Goal: Check status

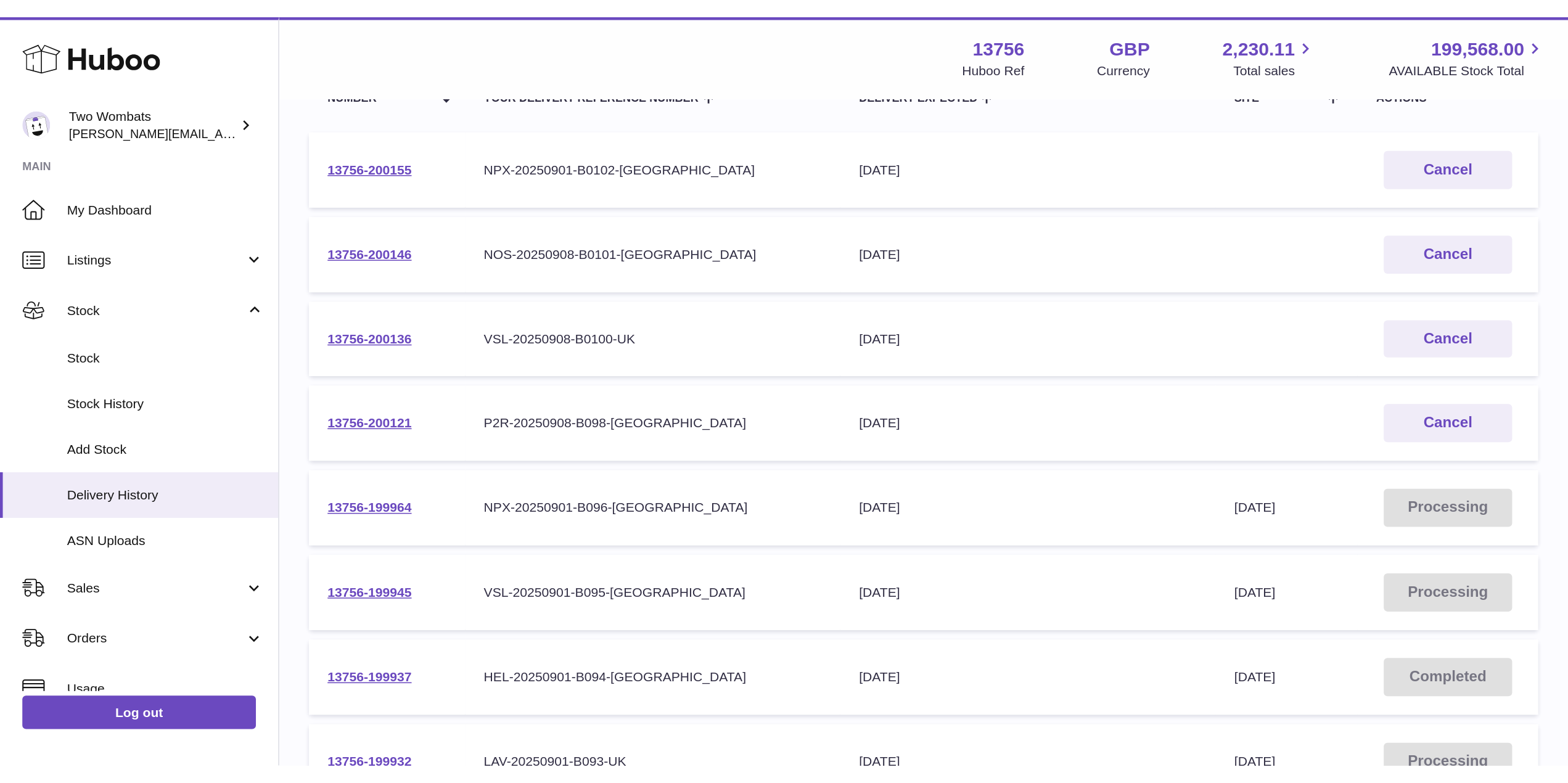
scroll to position [150, 0]
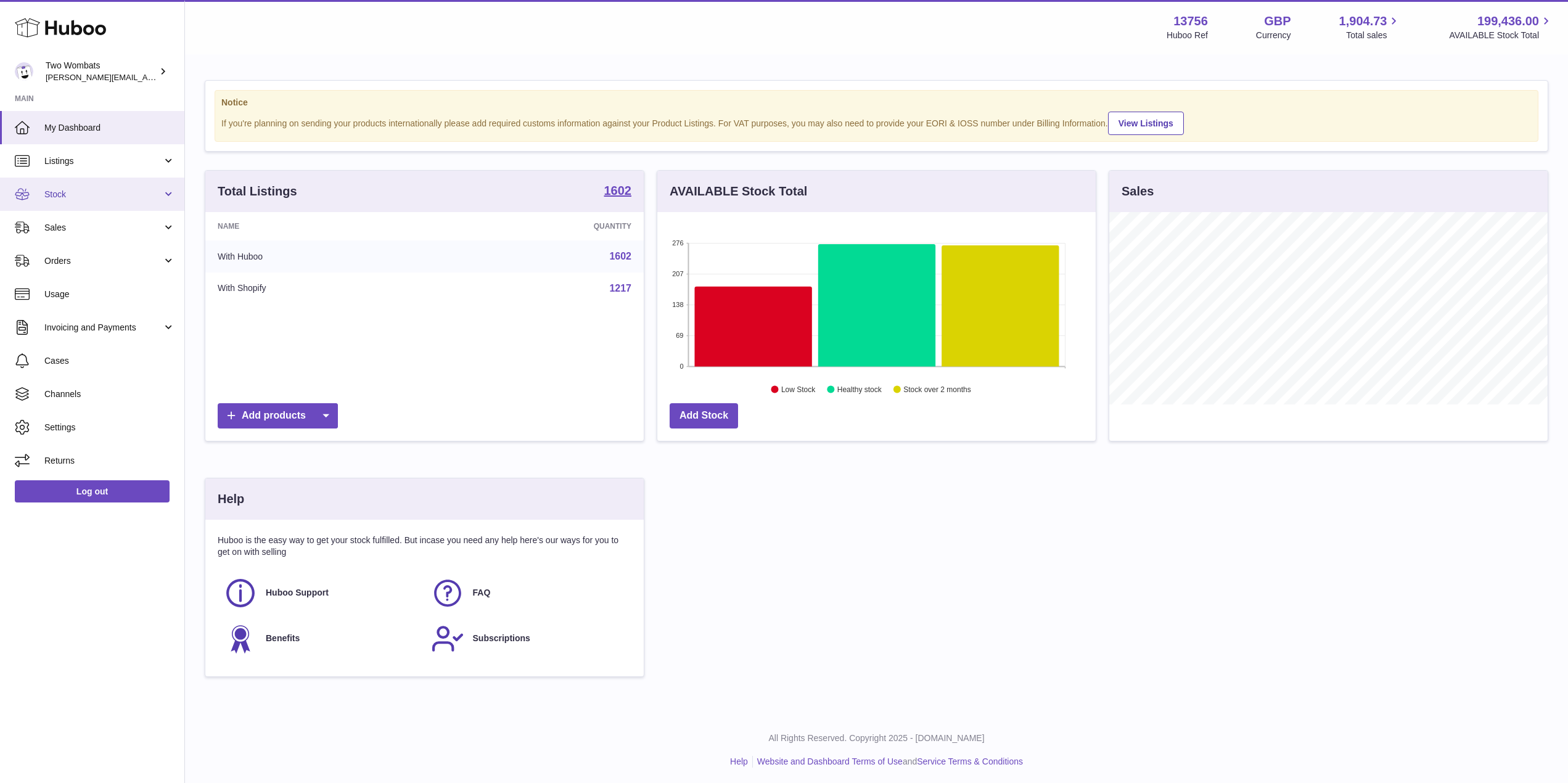
scroll to position [616467, 616256]
click at [158, 195] on span "Stock" at bounding box center [102, 195] width 117 height 11
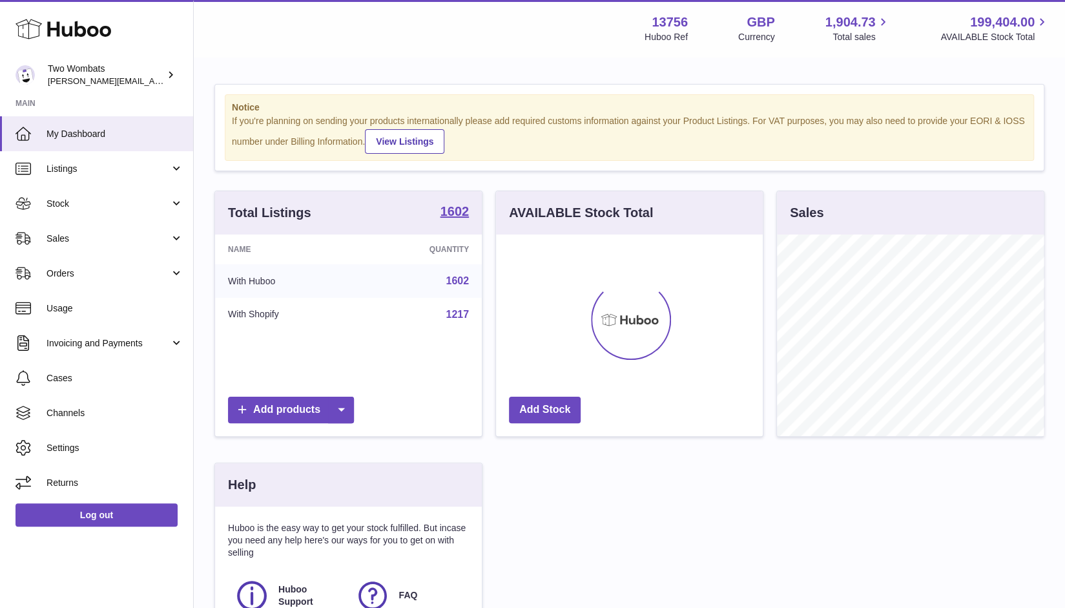
scroll to position [201, 267]
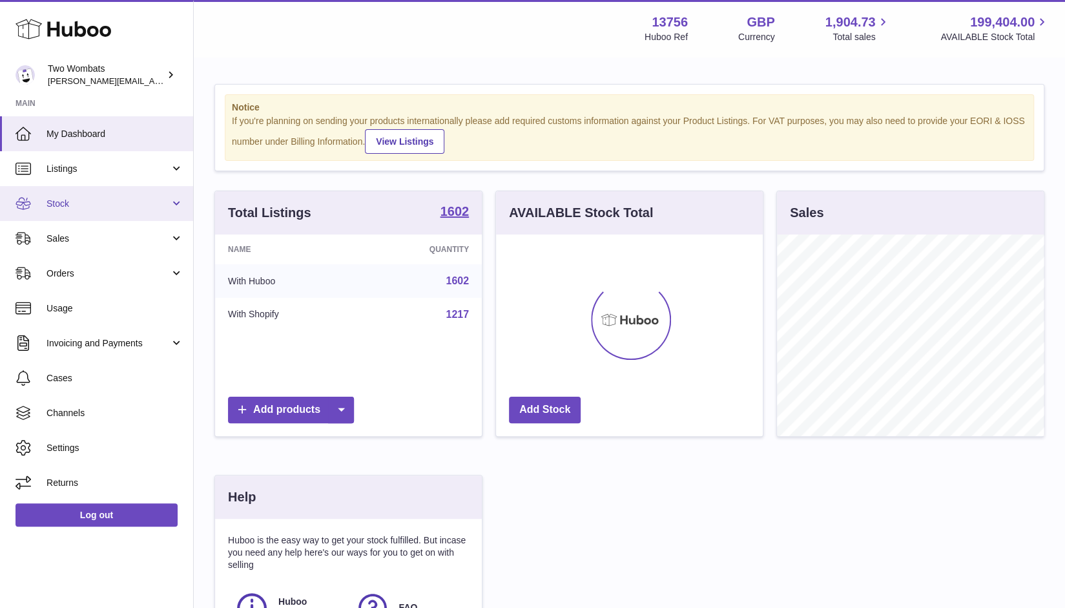
click at [176, 202] on link "Stock" at bounding box center [96, 203] width 193 height 35
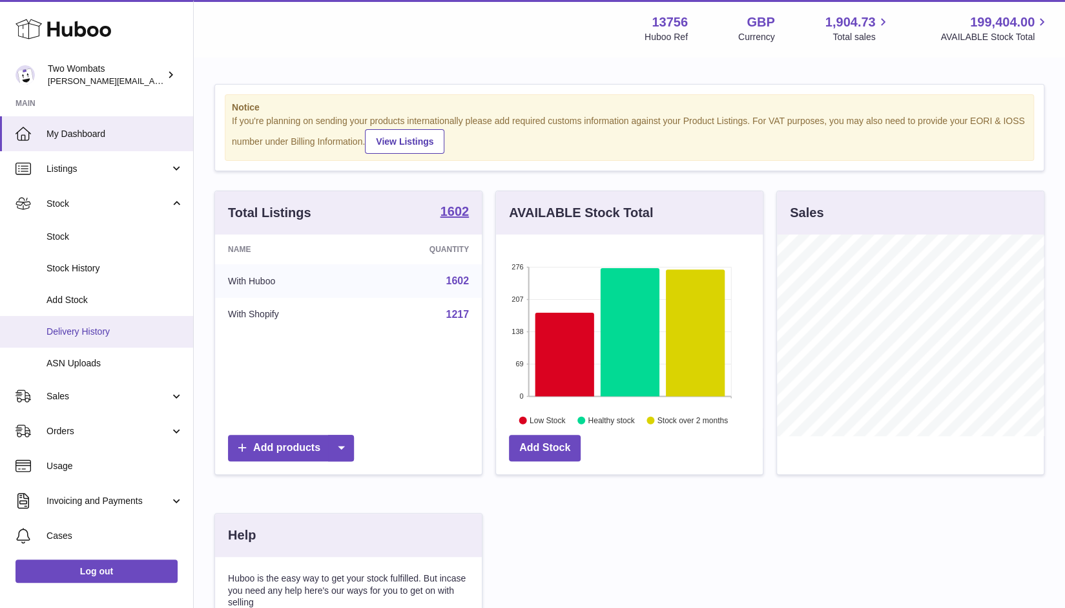
click at [98, 333] on span "Delivery History" at bounding box center [114, 331] width 137 height 12
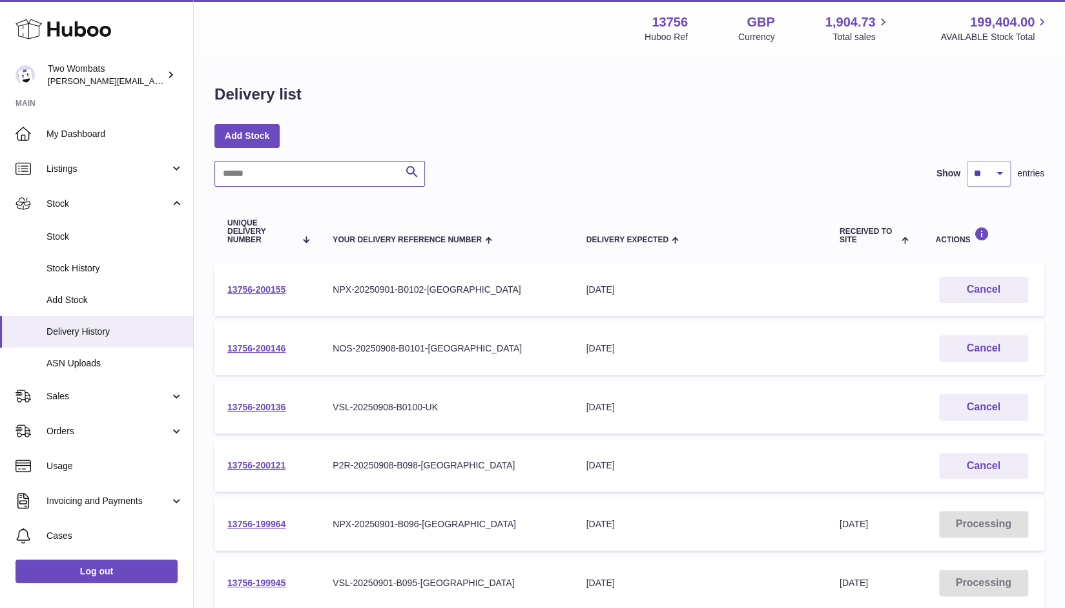
click at [296, 179] on input "text" at bounding box center [319, 174] width 211 height 26
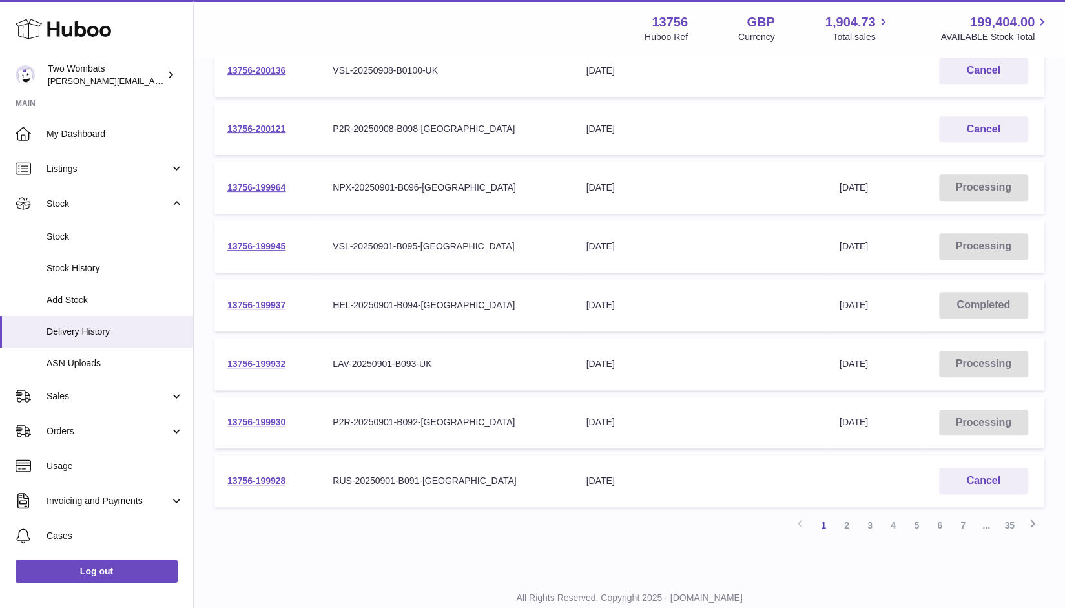
scroll to position [339, 0]
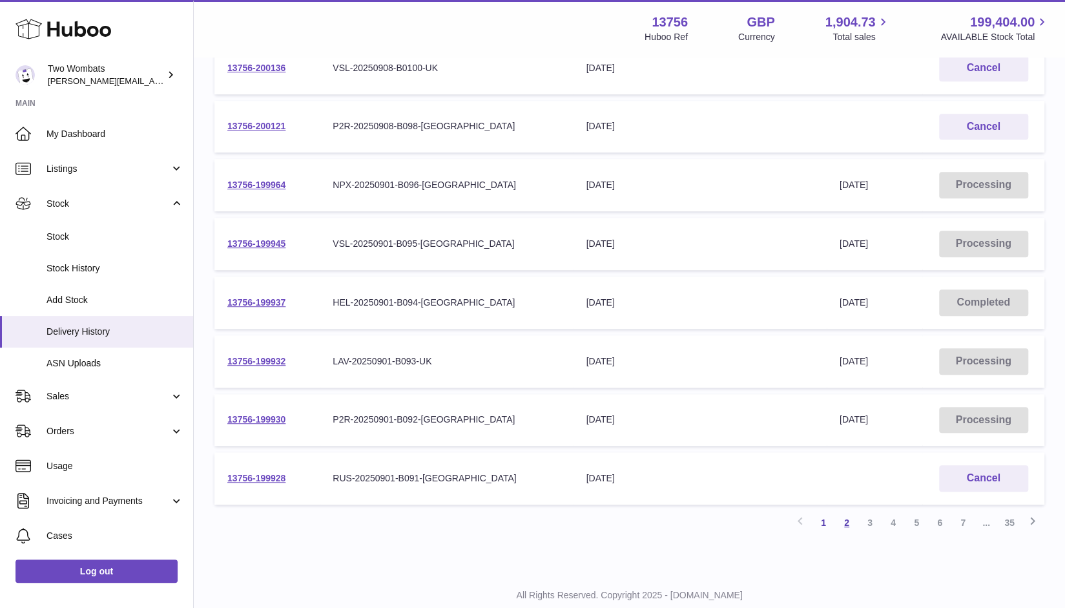
click at [851, 521] on link "2" at bounding box center [846, 522] width 23 height 23
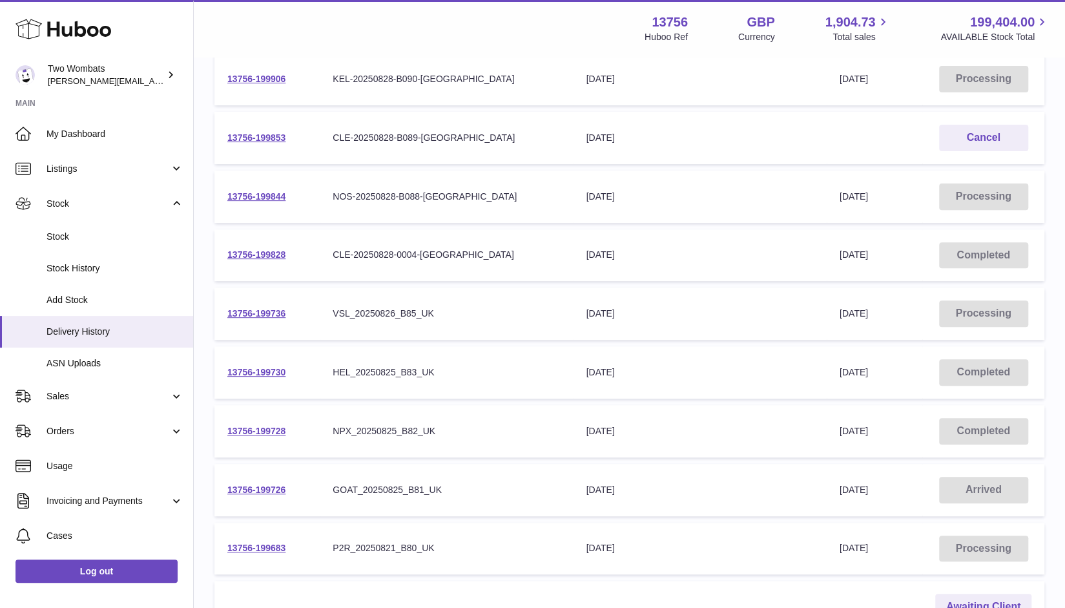
scroll to position [209, 0]
click at [275, 251] on link "13756-199828" at bounding box center [256, 256] width 58 height 10
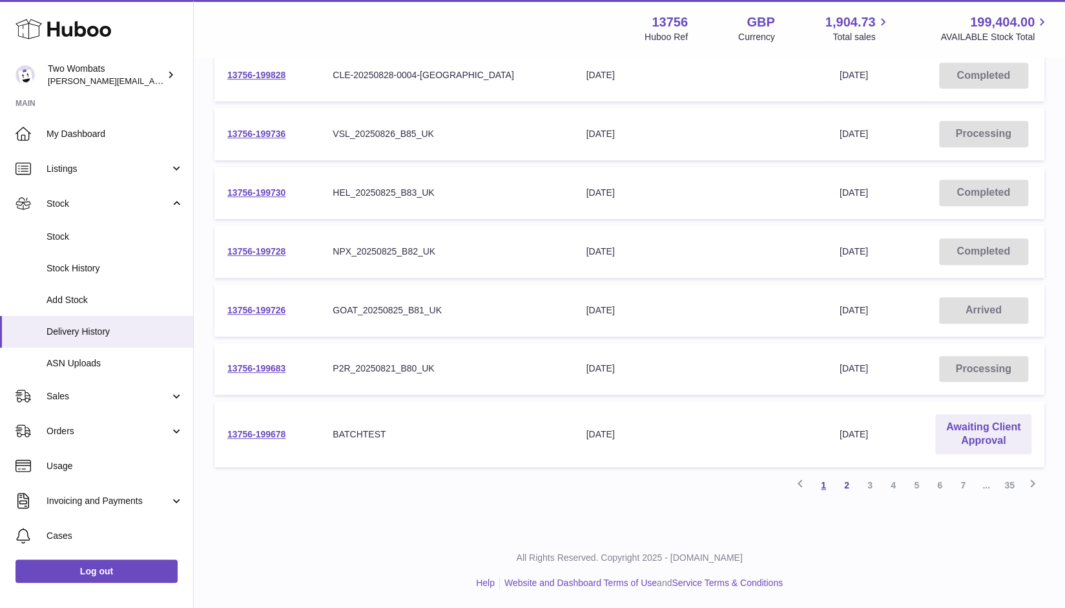
click at [817, 488] on link "1" at bounding box center [823, 484] width 23 height 23
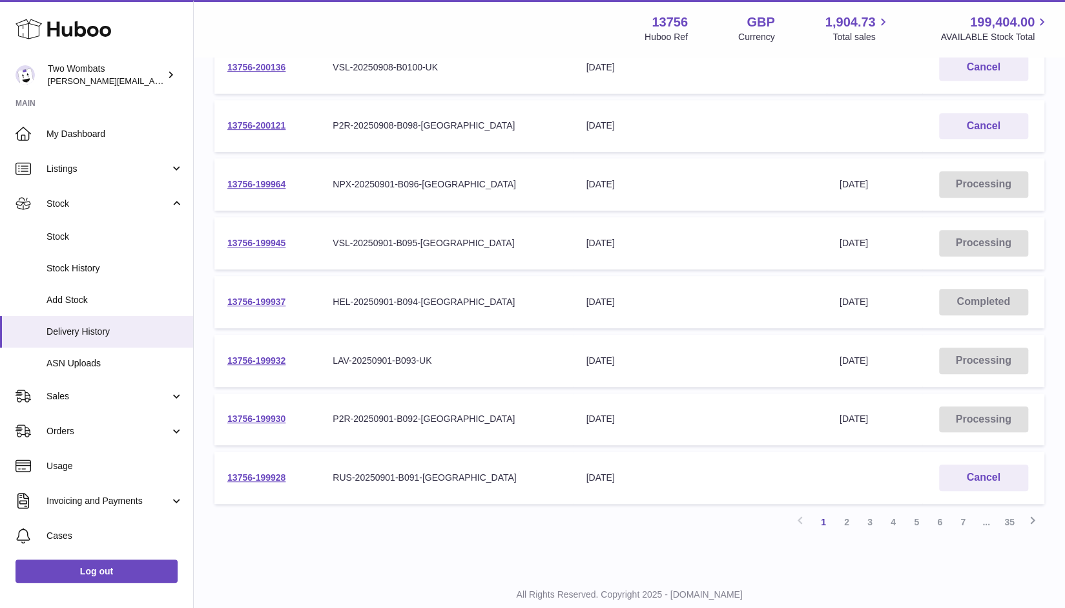
scroll to position [347, 0]
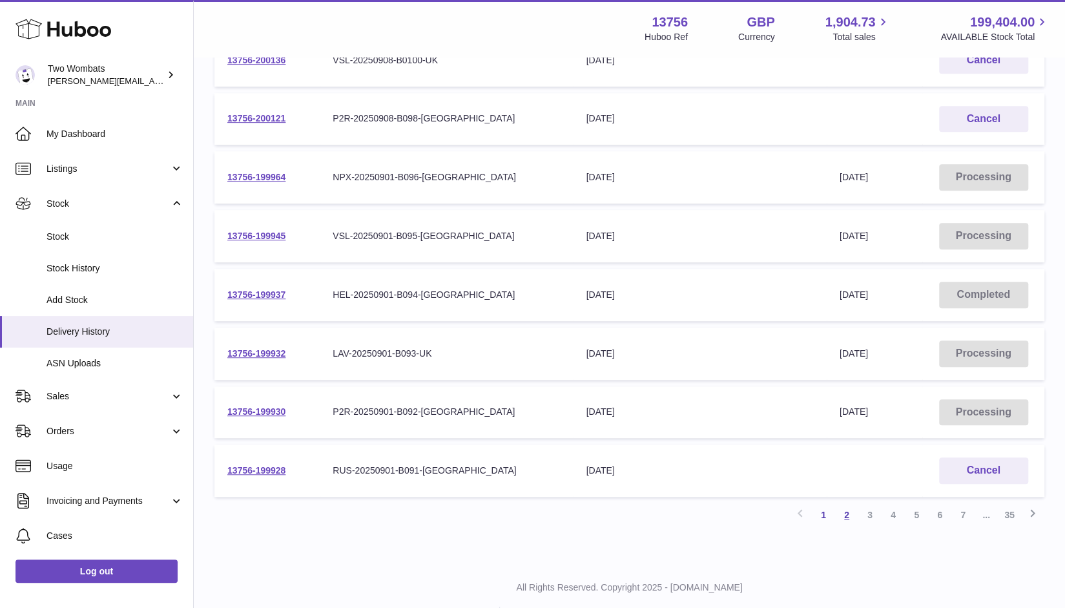
click at [842, 515] on link "2" at bounding box center [846, 514] width 23 height 23
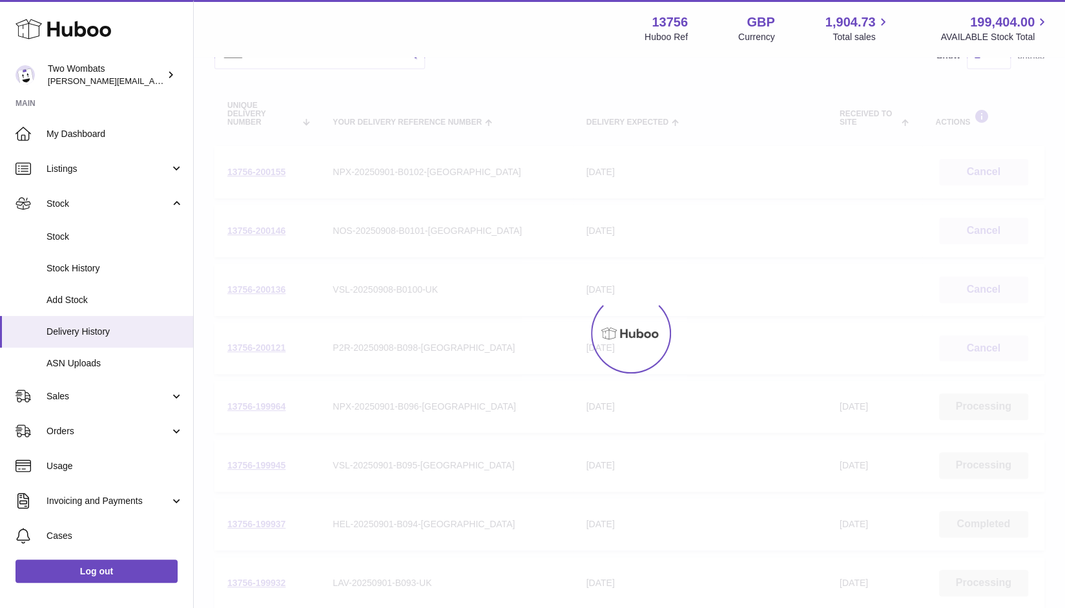
scroll to position [58, 0]
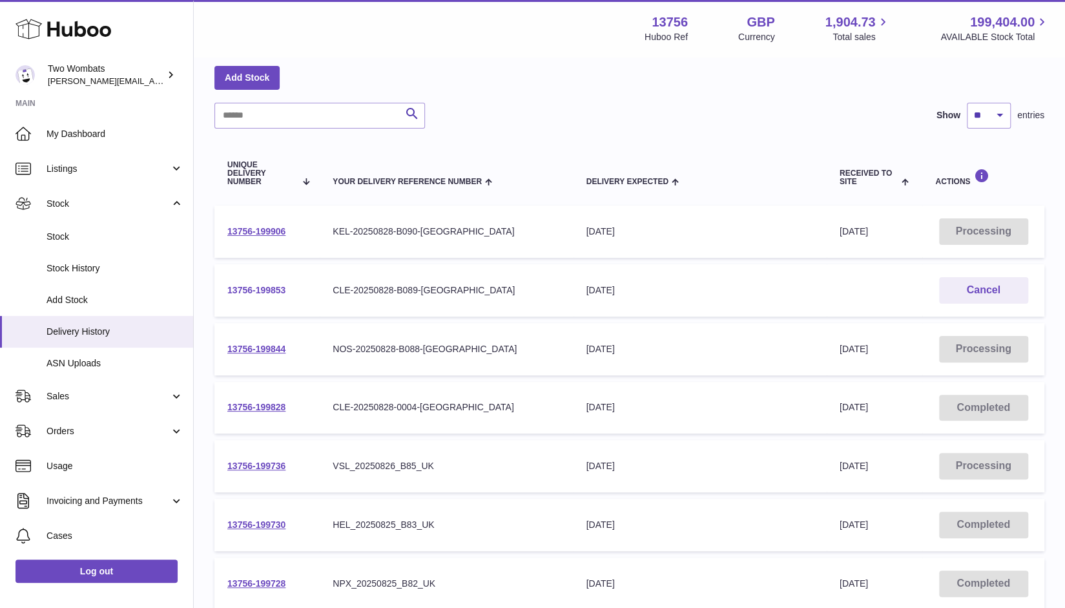
click at [262, 294] on link "13756-199853" at bounding box center [256, 290] width 58 height 10
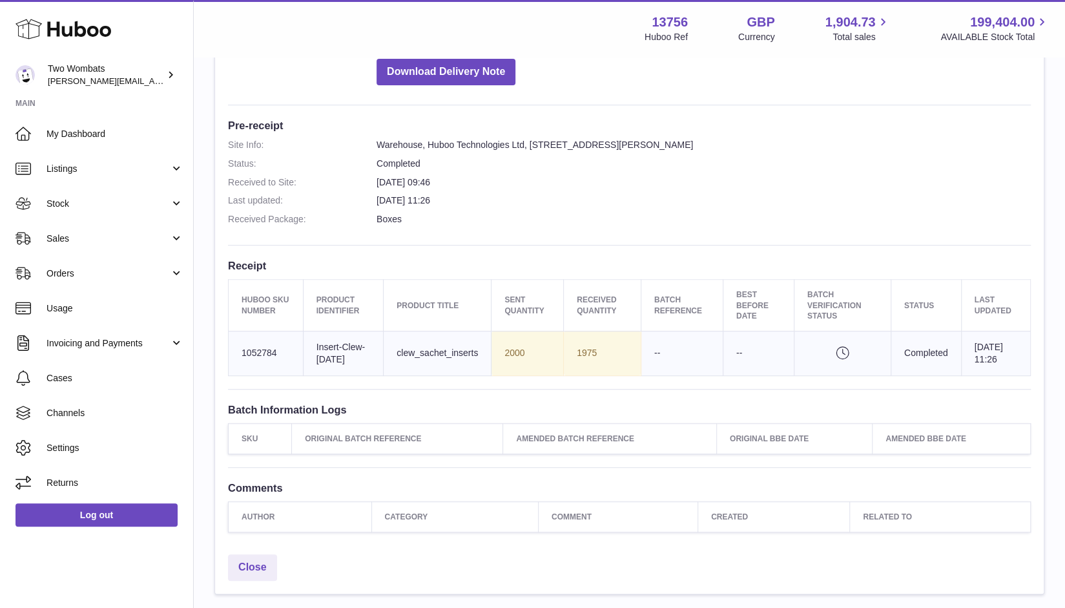
scroll to position [289, 0]
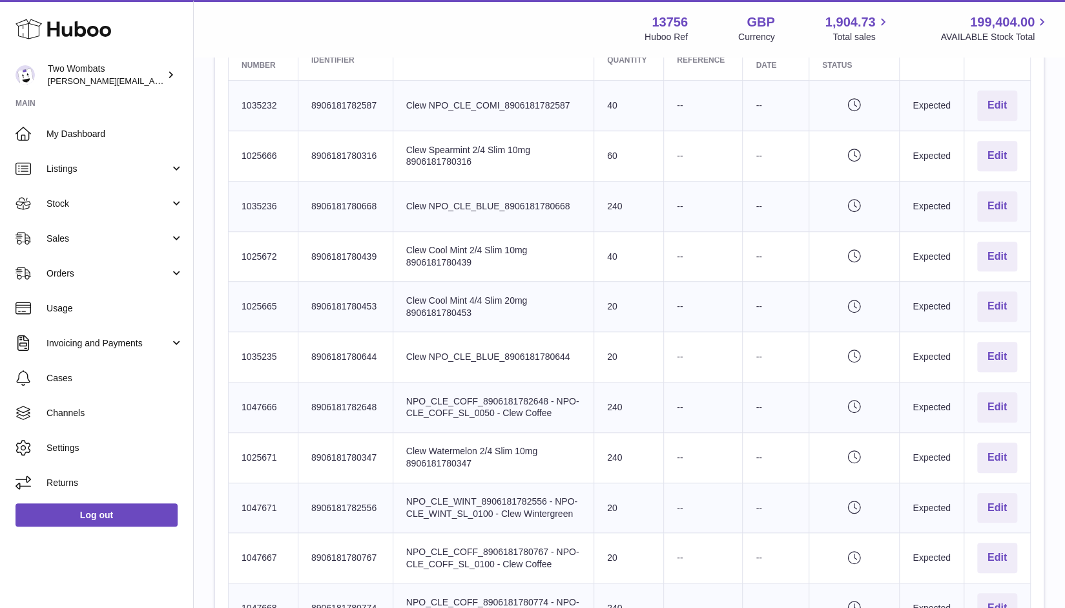
scroll to position [471, 0]
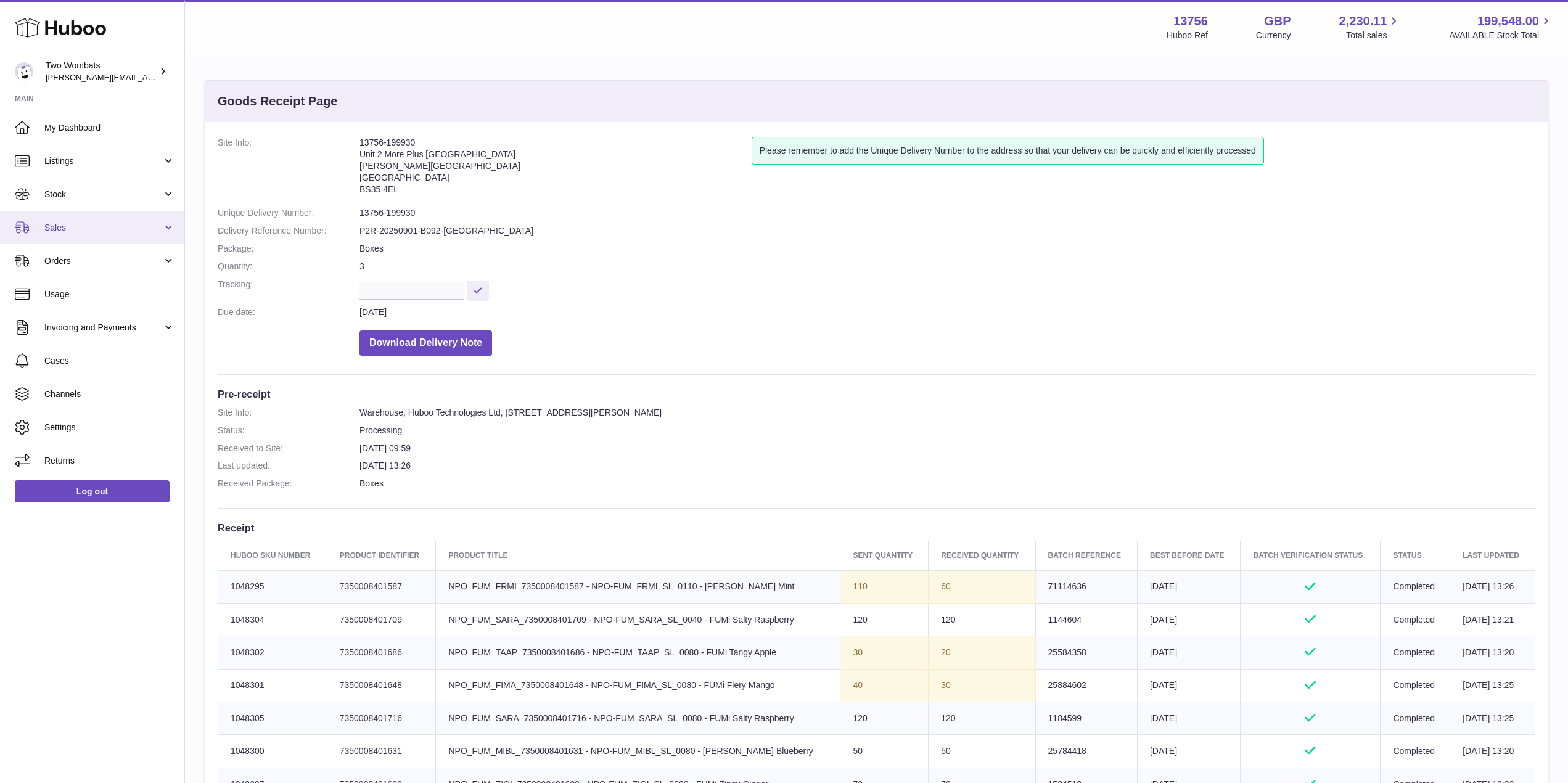
click at [170, 219] on link "Sales" at bounding box center [92, 227] width 184 height 33
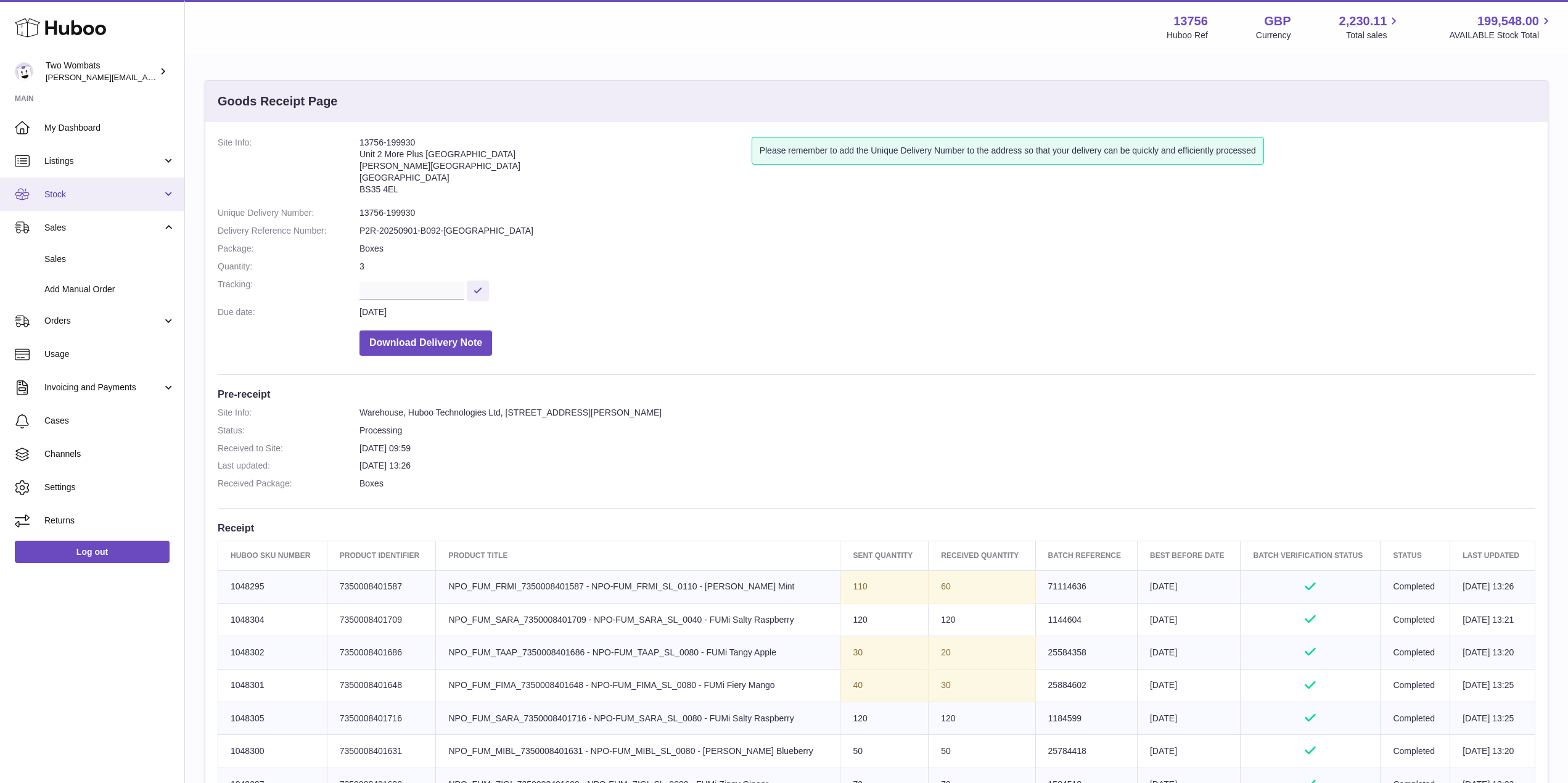
click at [164, 194] on link "Stock" at bounding box center [92, 194] width 184 height 33
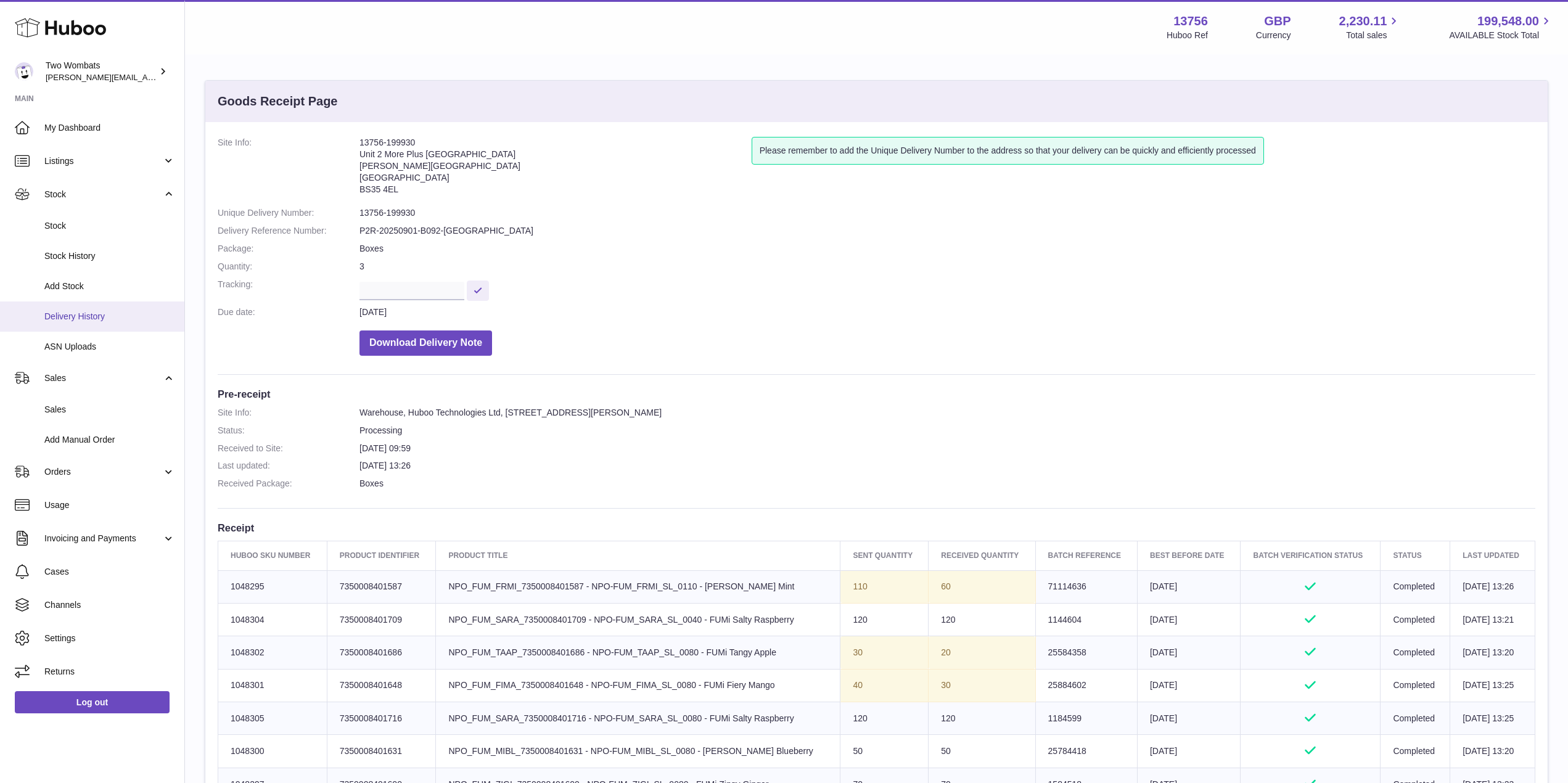
click at [112, 316] on span "Delivery History" at bounding box center [109, 316] width 131 height 11
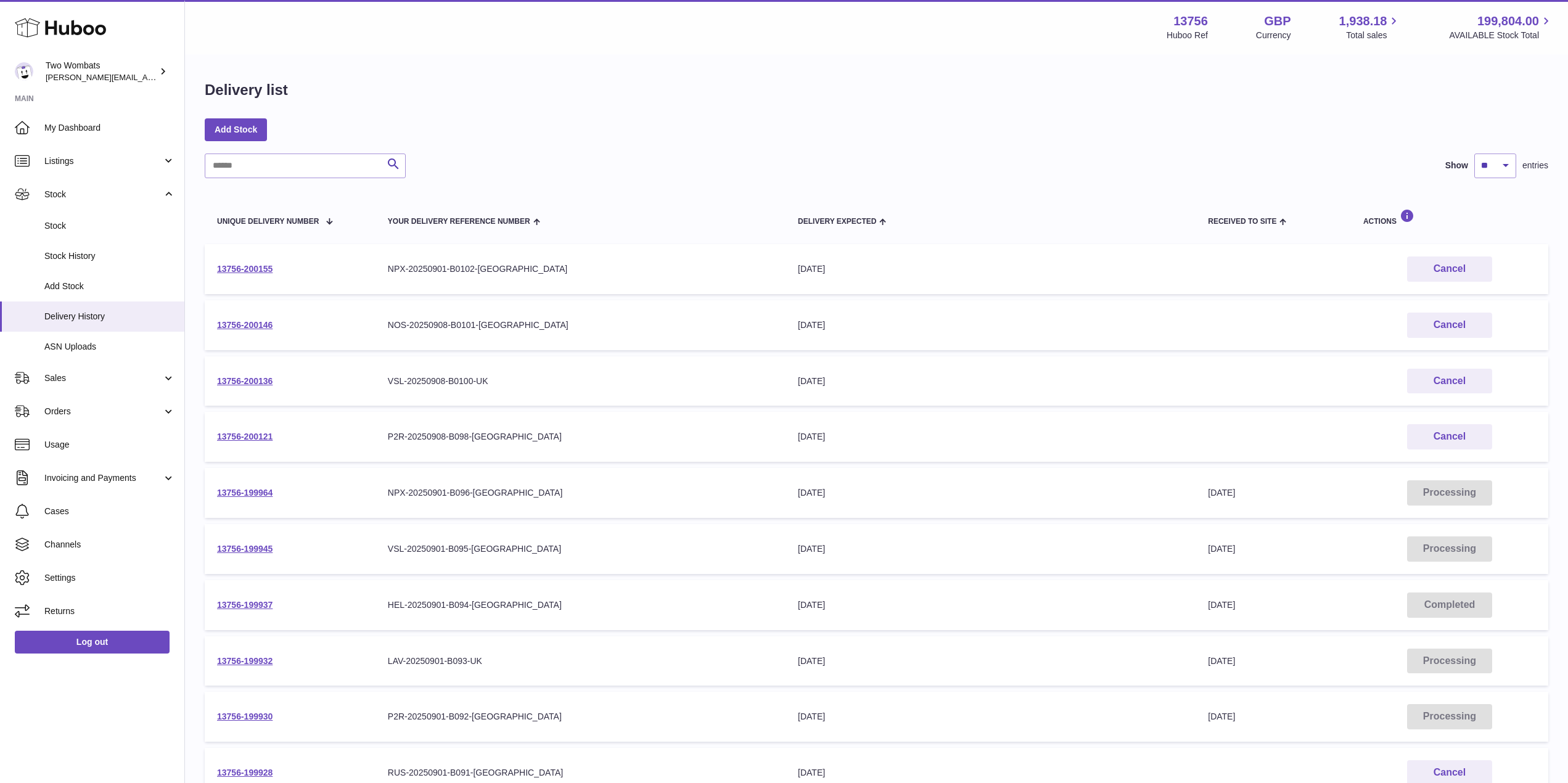
scroll to position [150, 0]
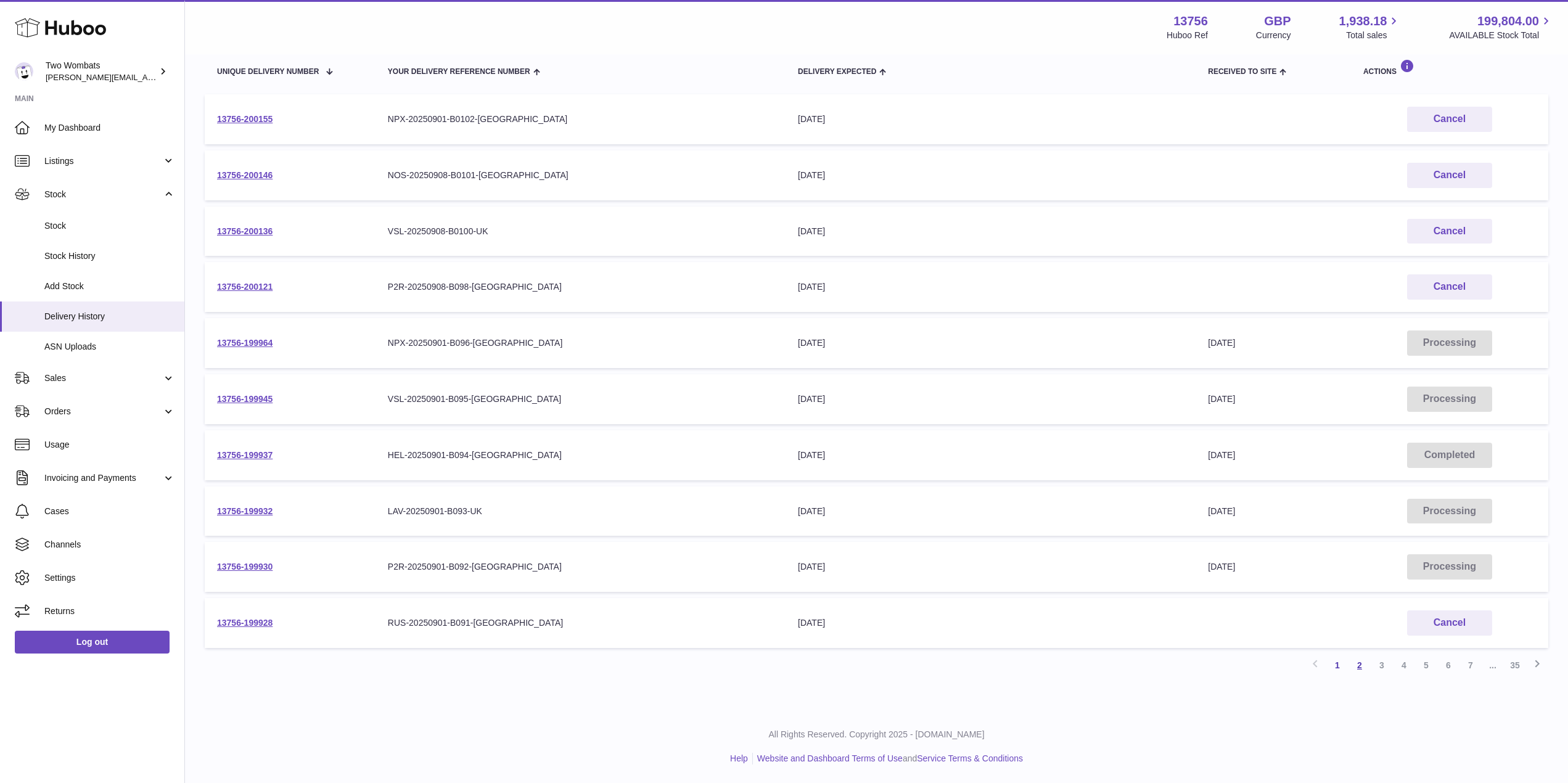
click at [1361, 663] on link "2" at bounding box center [1359, 665] width 22 height 22
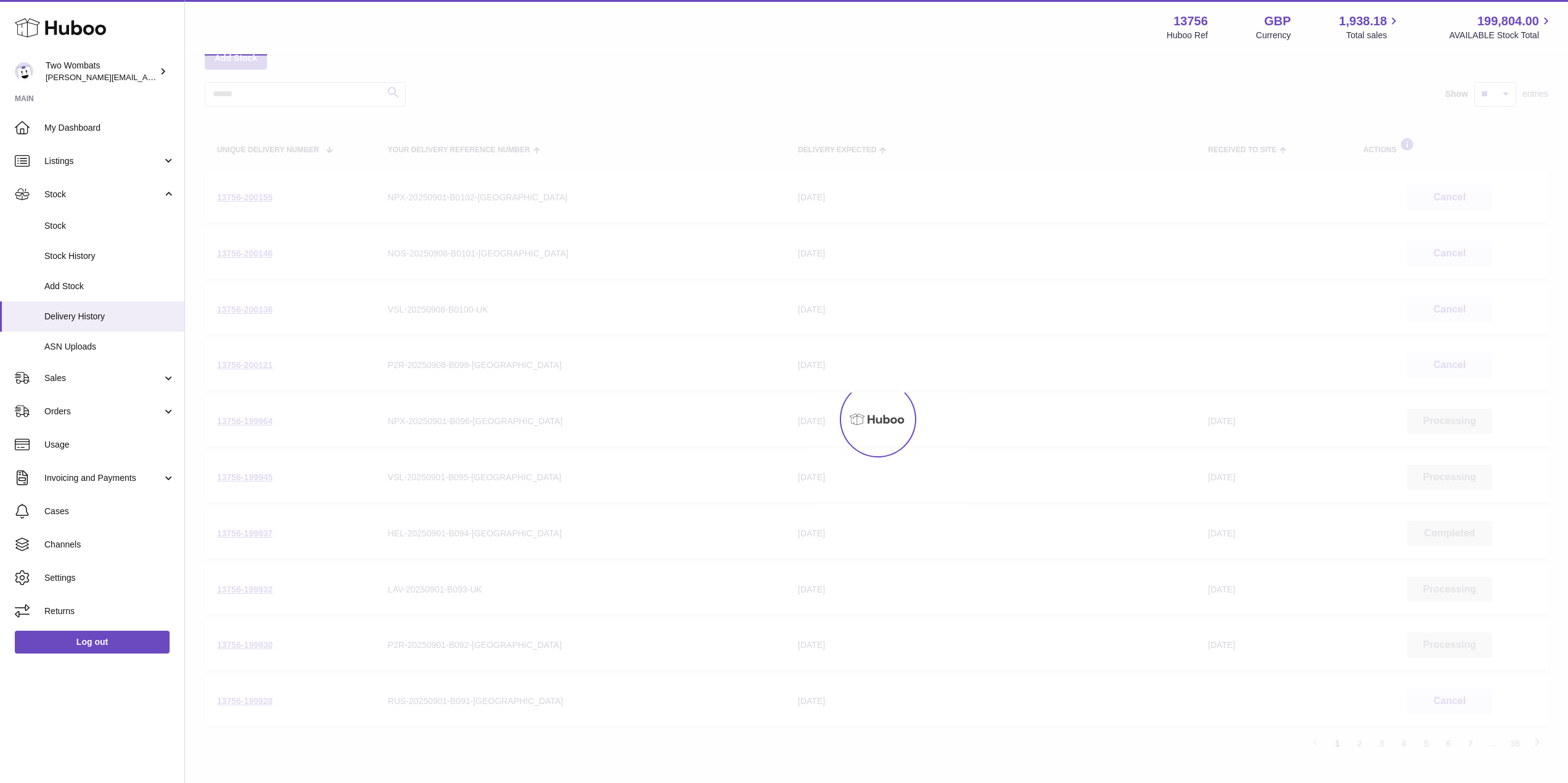
scroll to position [55, 0]
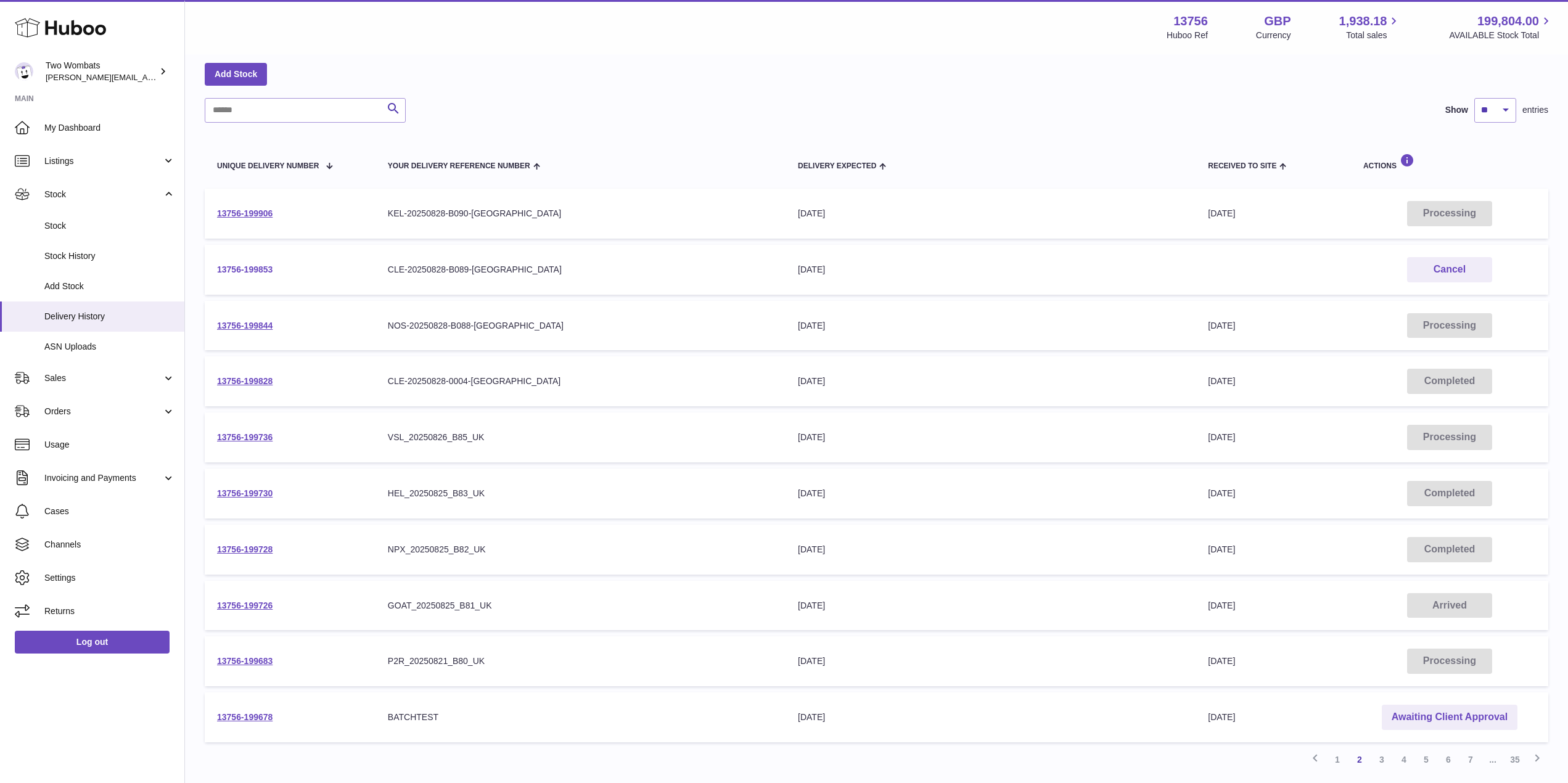
click at [259, 265] on link "13756-199853" at bounding box center [244, 269] width 55 height 10
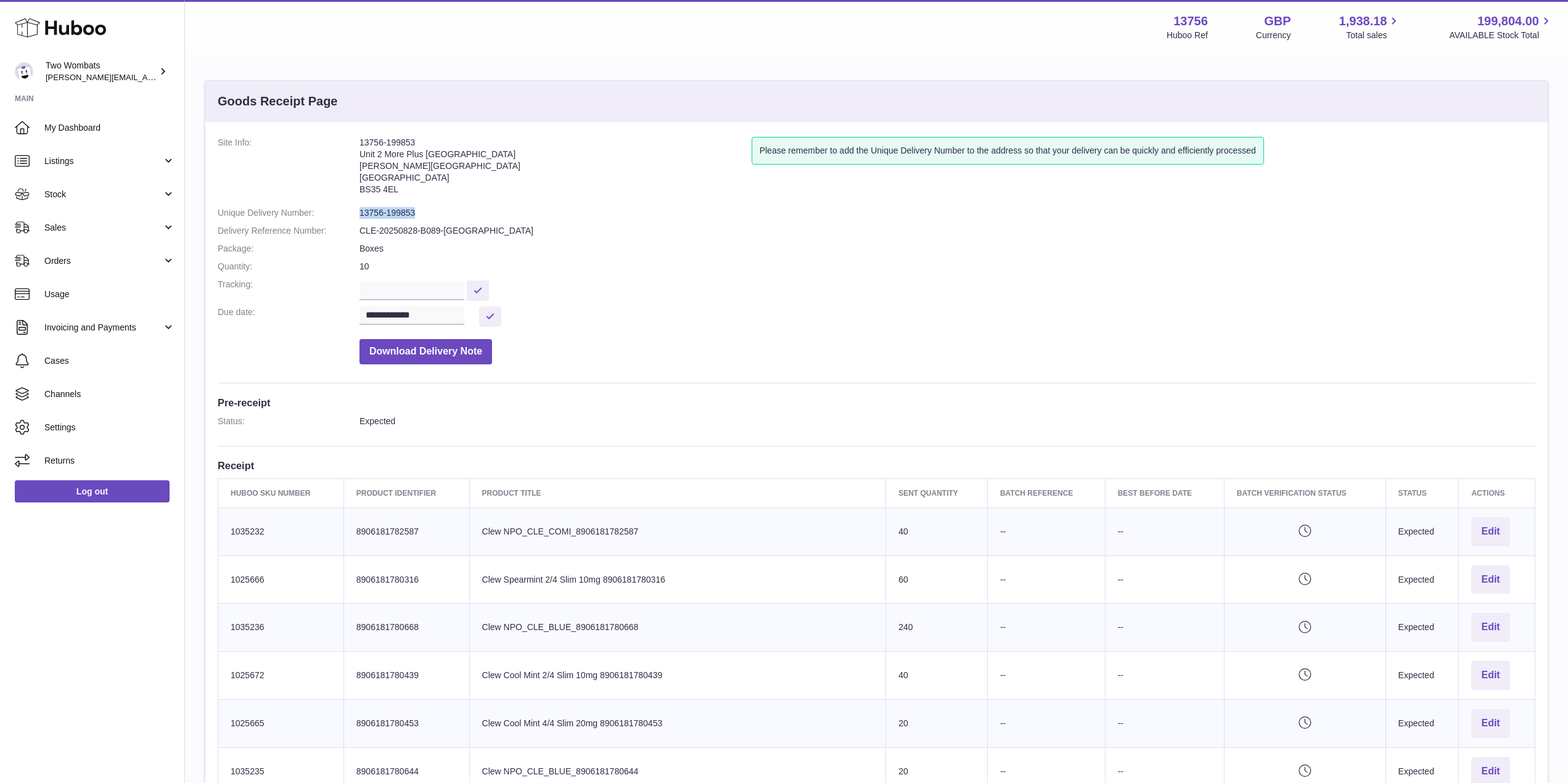
drag, startPoint x: 414, startPoint y: 212, endPoint x: 362, endPoint y: 213, distance: 52.0
click at [362, 213] on dd "13756-199853" at bounding box center [948, 213] width 1176 height 11
copy dd "3756-199853"
drag, startPoint x: 361, startPoint y: 212, endPoint x: 414, endPoint y: 212, distance: 53.0
click at [414, 212] on dd "13756-199853" at bounding box center [948, 213] width 1176 height 11
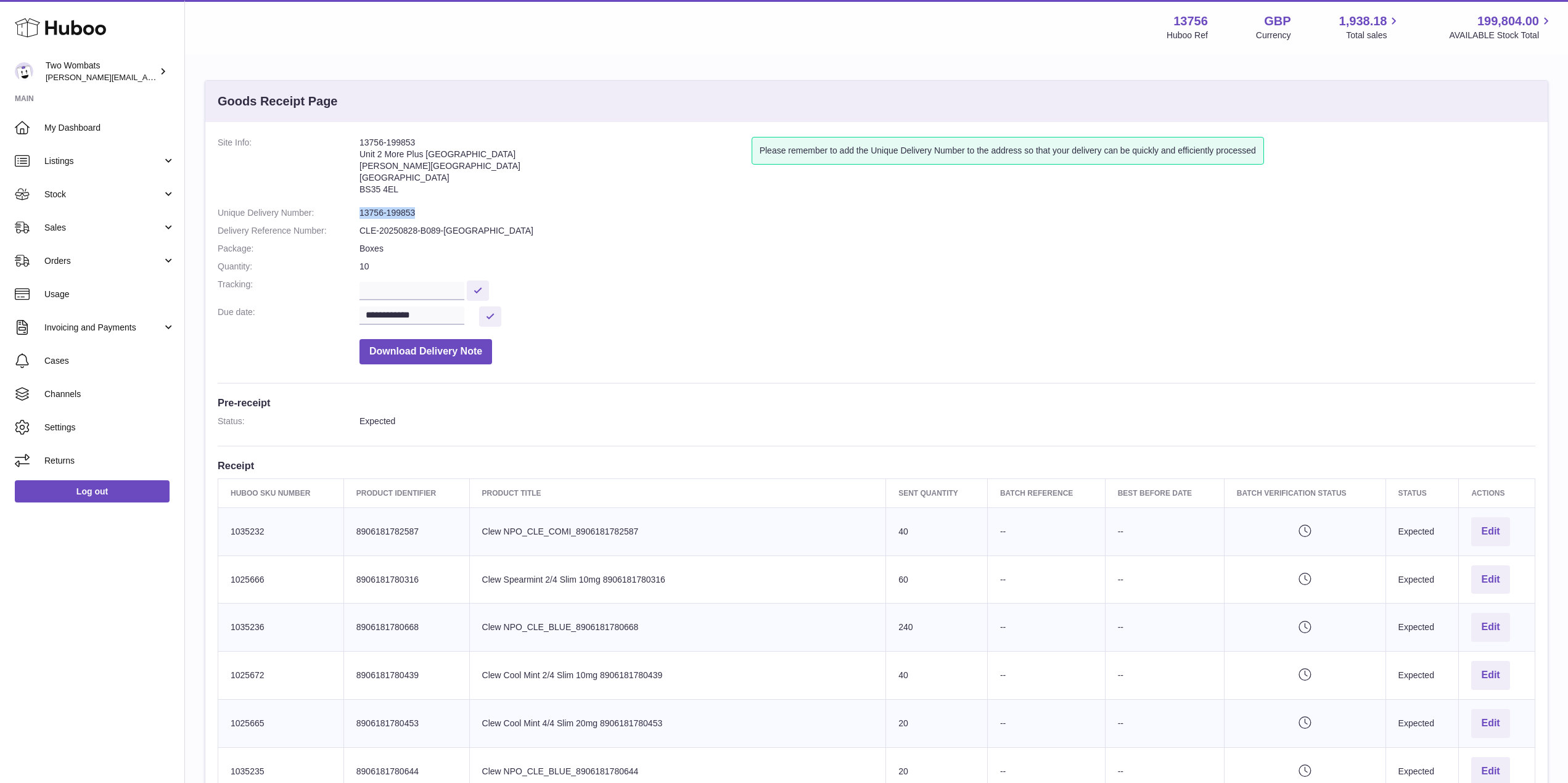
copy dd "13756-199853"
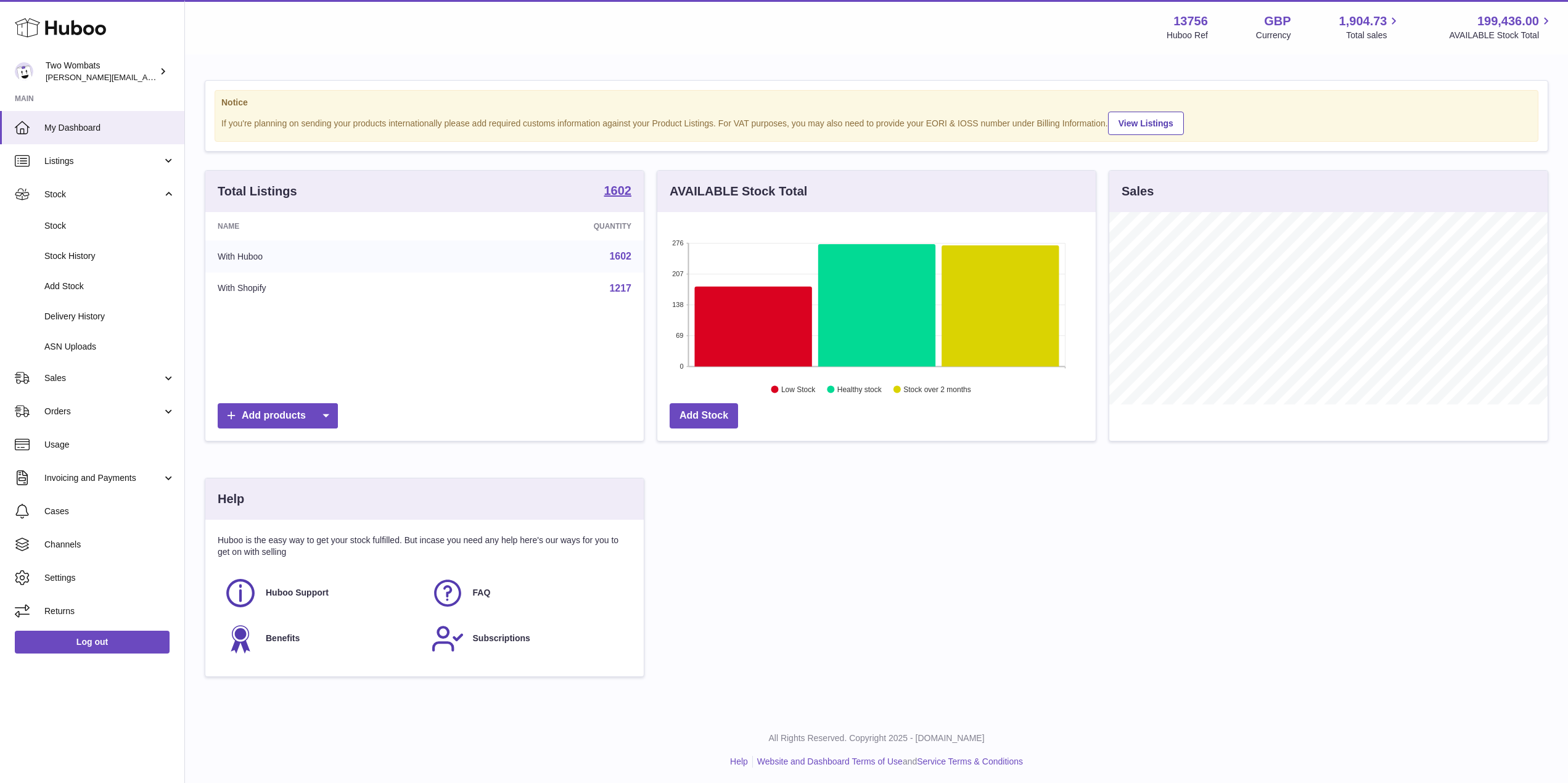
scroll to position [192, 438]
